Goal: Check status: Check status

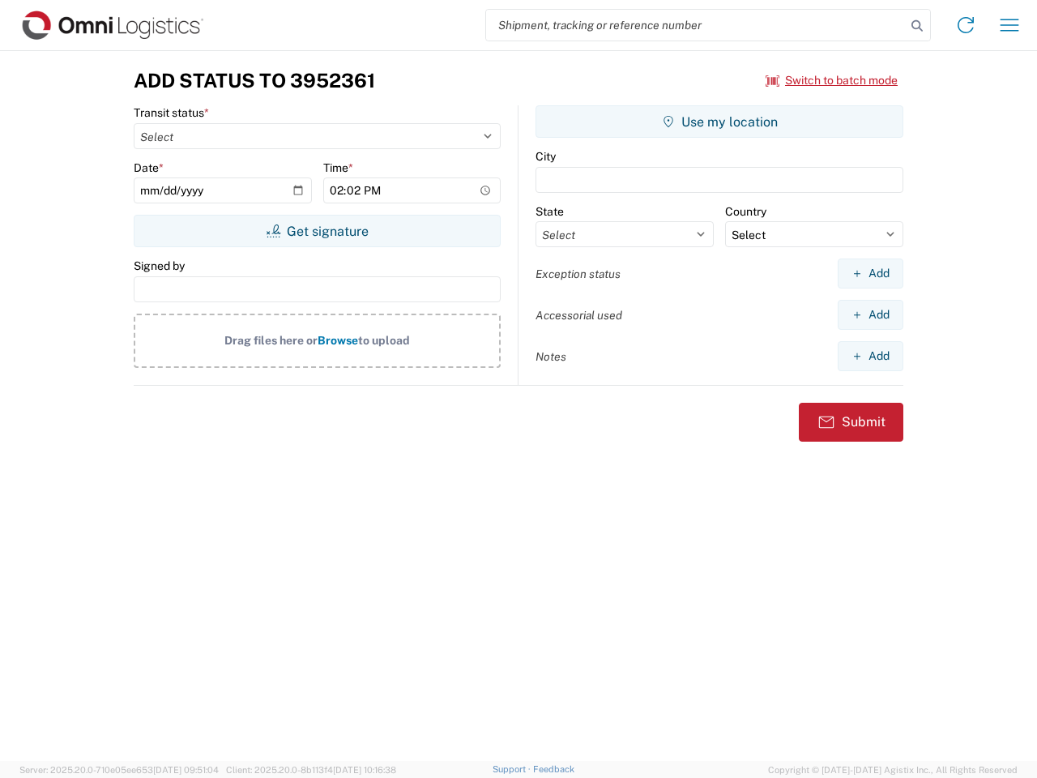
click at [696, 25] on input "search" at bounding box center [696, 25] width 420 height 31
click at [917, 26] on icon at bounding box center [917, 26] width 23 height 23
click at [966, 25] on icon at bounding box center [966, 25] width 26 height 26
click at [1010, 25] on icon "button" at bounding box center [1010, 25] width 19 height 12
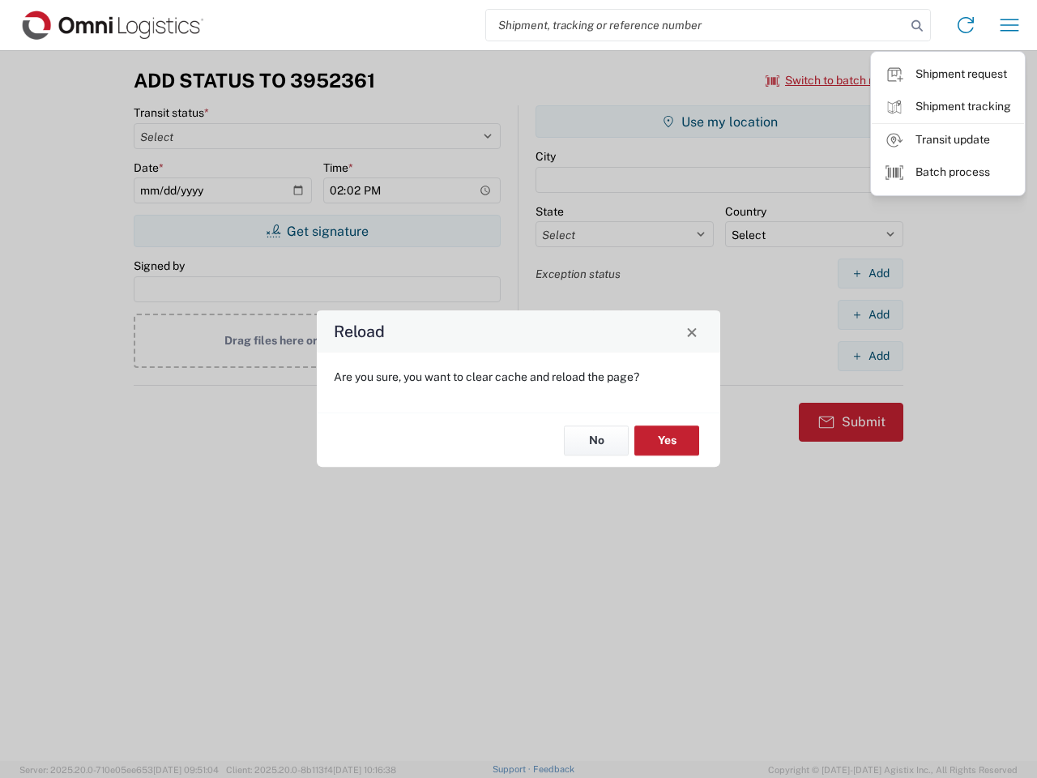
click at [317, 231] on div "Reload Are you sure, you want to clear cache and reload the page? No Yes" at bounding box center [518, 389] width 1037 height 778
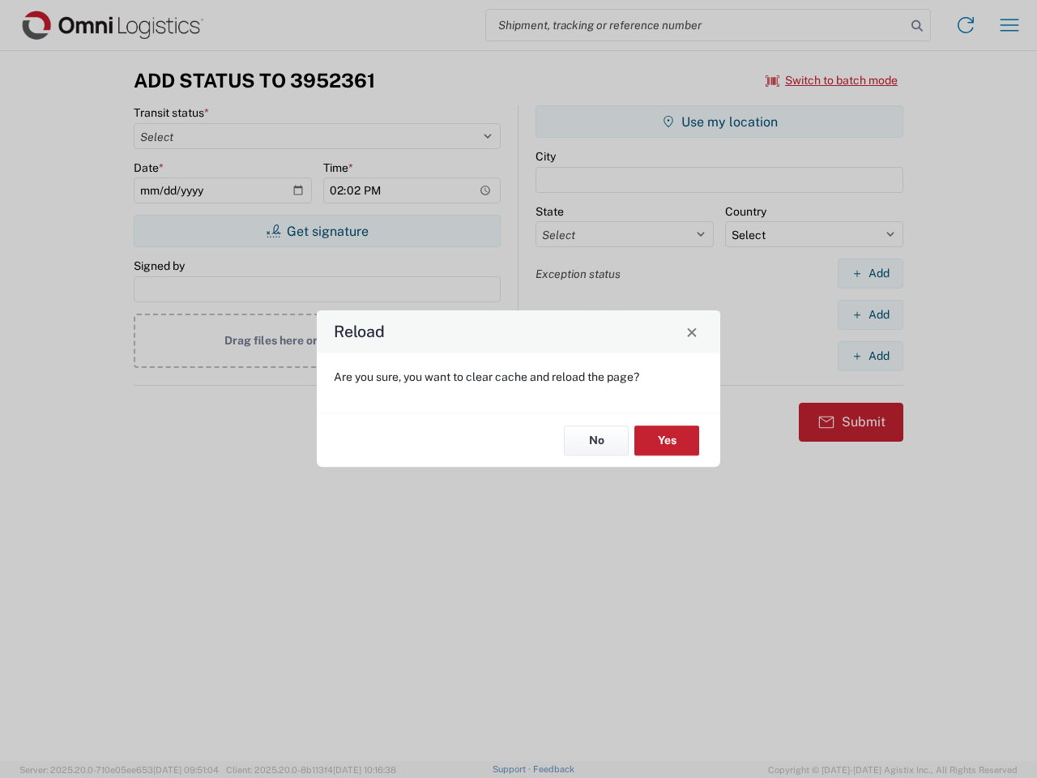
click at [720, 122] on div "Reload Are you sure, you want to clear cache and reload the page? No Yes" at bounding box center [518, 389] width 1037 height 778
click at [870, 273] on div "Reload Are you sure, you want to clear cache and reload the page? No Yes" at bounding box center [518, 389] width 1037 height 778
click at [870, 314] on div "Reload Are you sure, you want to clear cache and reload the page? No Yes" at bounding box center [518, 389] width 1037 height 778
click at [870, 356] on div "Reload Are you sure, you want to clear cache and reload the page? No Yes" at bounding box center [518, 389] width 1037 height 778
